Goal: Task Accomplishment & Management: Manage account settings

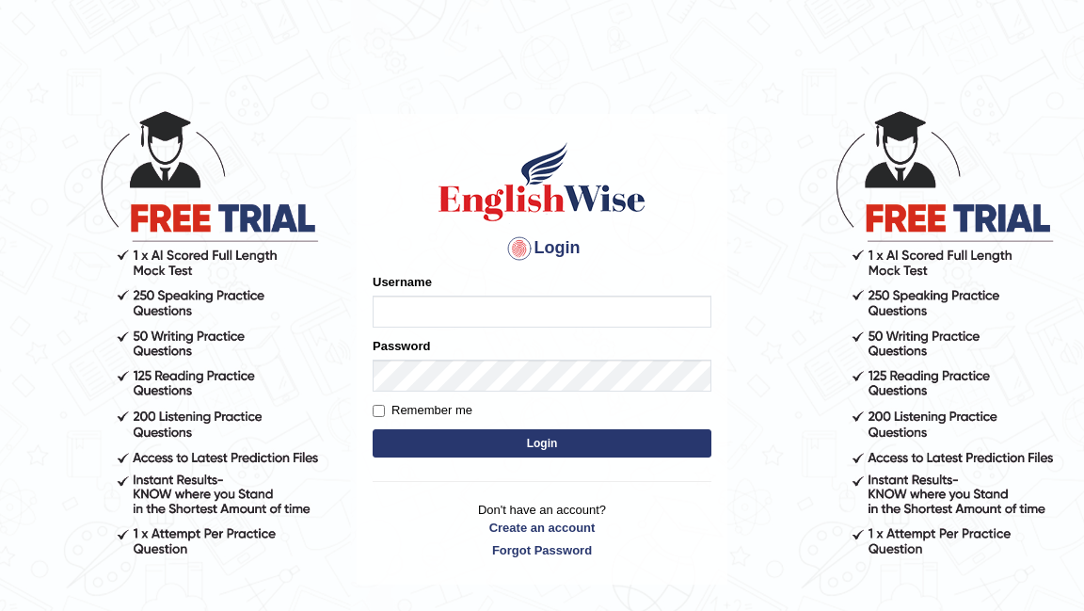
type input "Shail024"
click at [542, 451] on button "Login" at bounding box center [542, 443] width 339 height 28
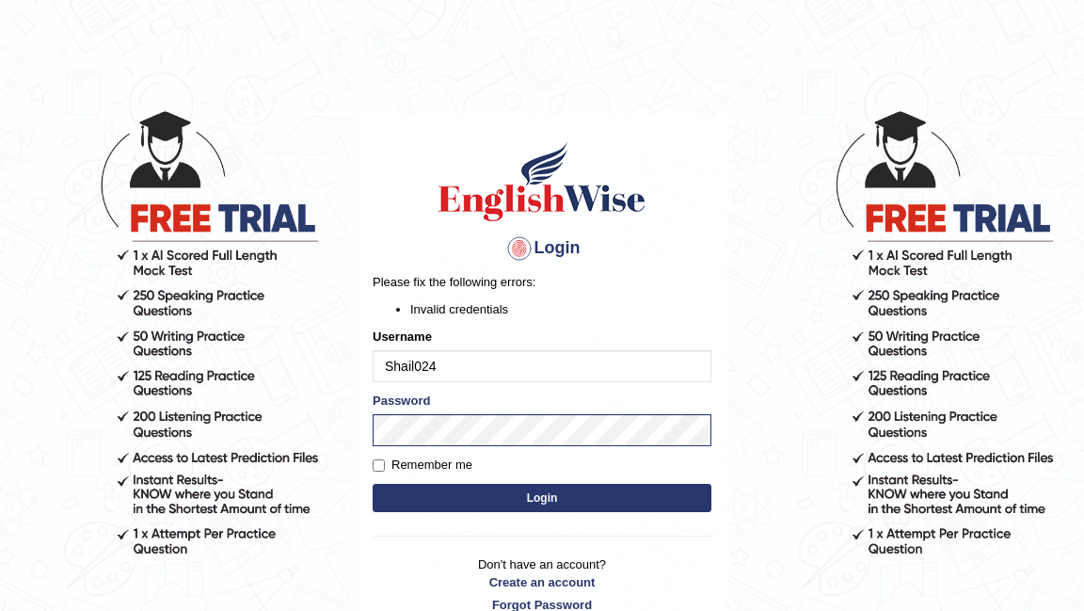
click at [562, 499] on button "Login" at bounding box center [542, 498] width 339 height 28
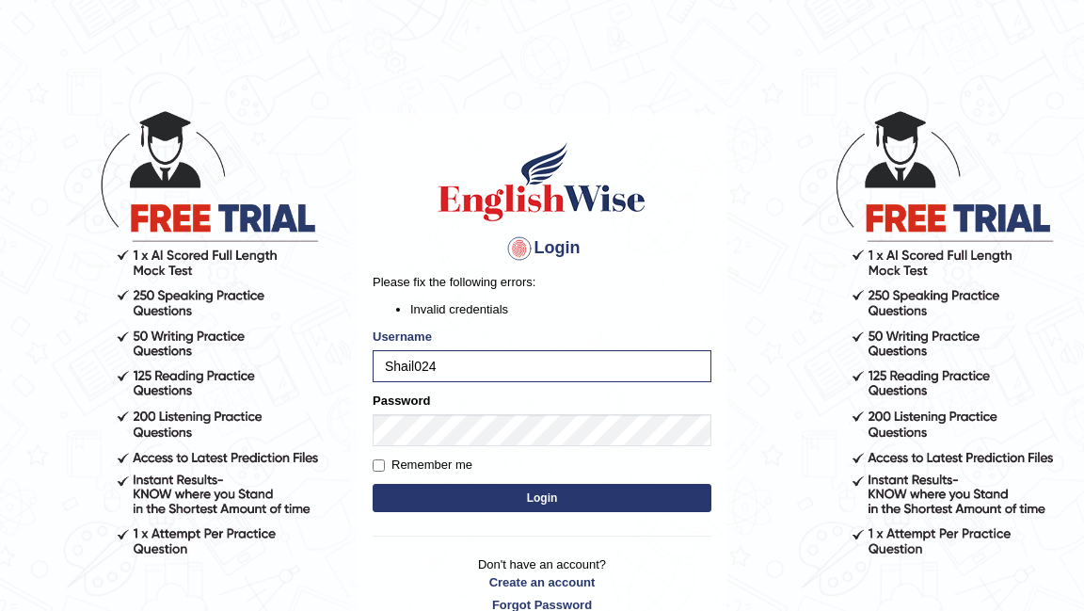
click at [528, 497] on button "Login" at bounding box center [542, 498] width 339 height 28
click at [378, 465] on input "Remember me" at bounding box center [379, 465] width 12 height 12
click at [381, 466] on input "Remember me" at bounding box center [379, 465] width 12 height 12
checkbox input "false"
